Goal: Task Accomplishment & Management: Manage account settings

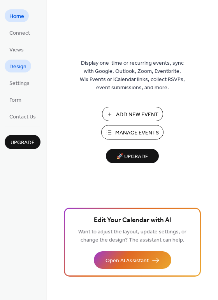
click at [22, 69] on span "Design" at bounding box center [17, 67] width 17 height 8
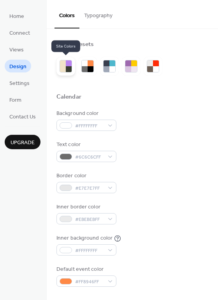
click at [69, 66] on div at bounding box center [69, 69] width 6 height 6
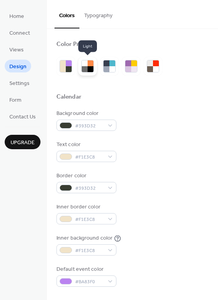
click at [86, 67] on div at bounding box center [85, 69] width 6 height 6
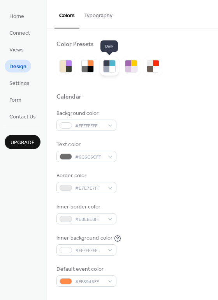
click at [117, 69] on div at bounding box center [109, 66] width 19 height 19
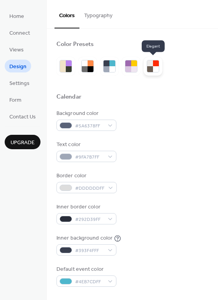
click at [154, 69] on div at bounding box center [156, 69] width 6 height 6
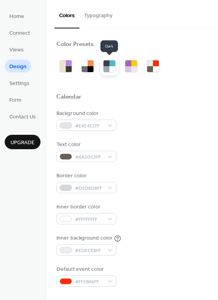
click at [113, 67] on div at bounding box center [112, 69] width 6 height 6
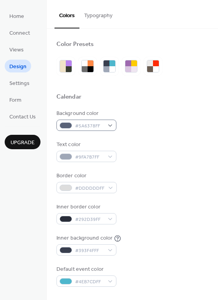
scroll to position [42, 0]
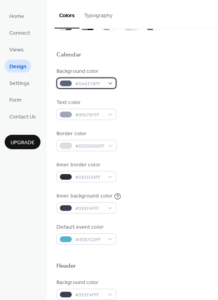
click at [113, 86] on div "#5A6378FF" at bounding box center [86, 82] width 60 height 11
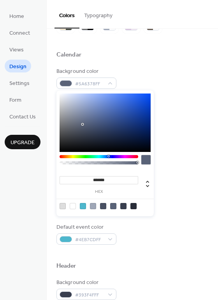
click at [148, 162] on div at bounding box center [145, 159] width 9 height 9
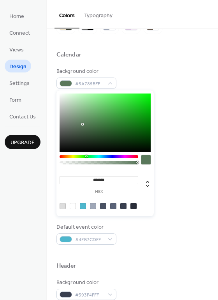
drag, startPoint x: 102, startPoint y: 157, endPoint x: 86, endPoint y: 158, distance: 16.0
click at [86, 158] on div at bounding box center [99, 161] width 79 height 13
drag, startPoint x: 83, startPoint y: 124, endPoint x: 84, endPoint y: 141, distance: 17.5
click at [87, 141] on div at bounding box center [88, 141] width 2 height 2
type input "*******"
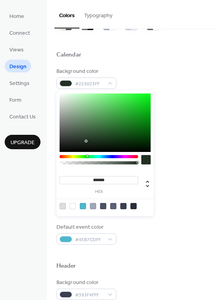
drag, startPoint x: 90, startPoint y: 144, endPoint x: 86, endPoint y: 141, distance: 4.4
click at [86, 141] on div at bounding box center [105, 122] width 91 height 58
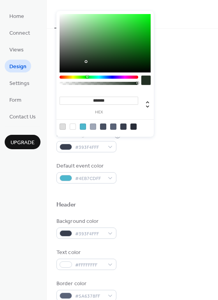
scroll to position [122, 0]
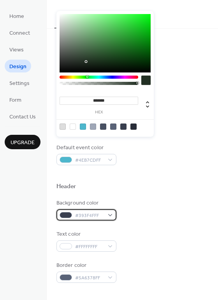
click at [104, 216] on div "#393F4FFF" at bounding box center [86, 214] width 60 height 11
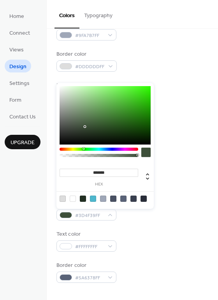
type input "*******"
drag, startPoint x: 103, startPoint y: 150, endPoint x: 83, endPoint y: 151, distance: 20.3
click at [83, 151] on div at bounding box center [99, 154] width 79 height 13
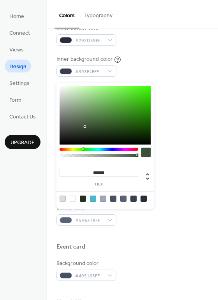
scroll to position [178, 0]
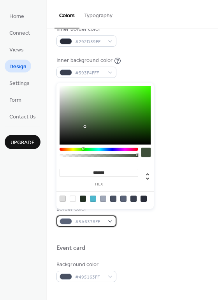
click at [105, 221] on div "#5A6378FF" at bounding box center [86, 220] width 60 height 11
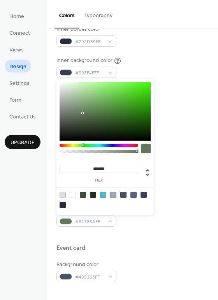
drag, startPoint x: 91, startPoint y: 145, endPoint x: 83, endPoint y: 146, distance: 8.6
click at [83, 146] on div at bounding box center [99, 145] width 79 height 3
drag, startPoint x: 86, startPoint y: 127, endPoint x: 86, endPoint y: 122, distance: 5.1
click at [86, 122] on div at bounding box center [105, 111] width 91 height 58
type input "*******"
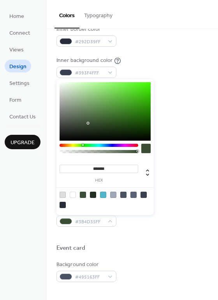
drag, startPoint x: 88, startPoint y: 124, endPoint x: 91, endPoint y: 128, distance: 4.8
click at [91, 128] on div at bounding box center [105, 111] width 91 height 58
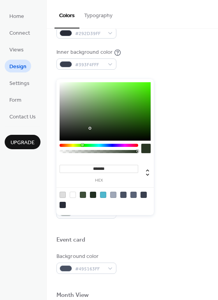
scroll to position [179, 0]
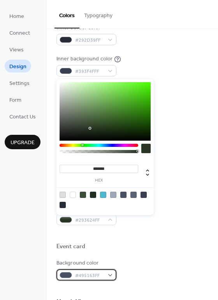
click at [98, 279] on span "#495163FF" at bounding box center [89, 275] width 29 height 8
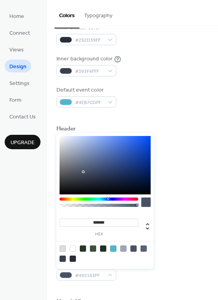
drag, startPoint x: 88, startPoint y: 201, endPoint x: 84, endPoint y: 199, distance: 4.7
click at [84, 199] on div at bounding box center [99, 203] width 79 height 13
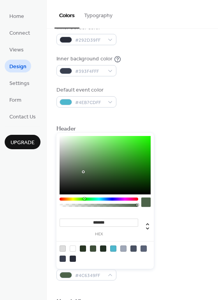
click at [84, 199] on div at bounding box center [99, 198] width 79 height 3
drag, startPoint x: 83, startPoint y: 174, endPoint x: 85, endPoint y: 179, distance: 5.7
click at [85, 179] on div at bounding box center [105, 165] width 91 height 58
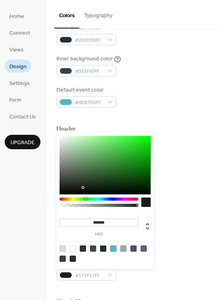
click at [81, 187] on div at bounding box center [105, 165] width 91 height 58
drag, startPoint x: 81, startPoint y: 188, endPoint x: 77, endPoint y: 168, distance: 20.9
click at [77, 168] on div at bounding box center [105, 165] width 91 height 58
type input "*******"
drag, startPoint x: 78, startPoint y: 165, endPoint x: 81, endPoint y: 169, distance: 4.8
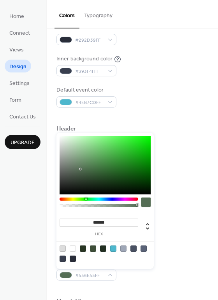
click at [81, 169] on div at bounding box center [105, 165] width 91 height 58
click at [201, 144] on div "Background color #3E4F39FF" at bounding box center [132, 151] width 152 height 21
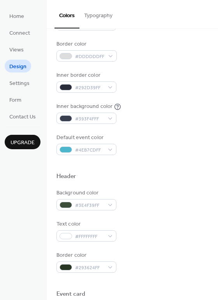
scroll to position [109, 0]
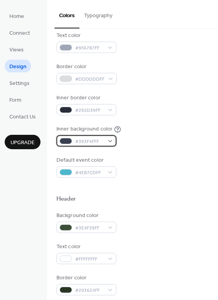
click at [93, 141] on span "#393F4FFF" at bounding box center [89, 141] width 29 height 8
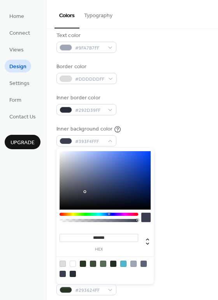
drag, startPoint x: 89, startPoint y: 211, endPoint x: 85, endPoint y: 216, distance: 5.8
click at [85, 216] on div "******* hex" at bounding box center [104, 216] width 97 height 136
click at [85, 216] on div at bounding box center [99, 219] width 79 height 13
click at [86, 214] on div at bounding box center [99, 214] width 79 height 3
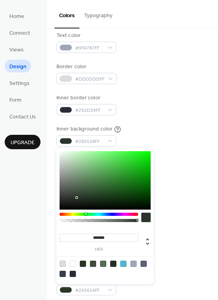
type input "*******"
drag, startPoint x: 86, startPoint y: 196, endPoint x: 77, endPoint y: 198, distance: 9.2
click at [77, 198] on div at bounding box center [105, 180] width 91 height 58
